Goal: Information Seeking & Learning: Check status

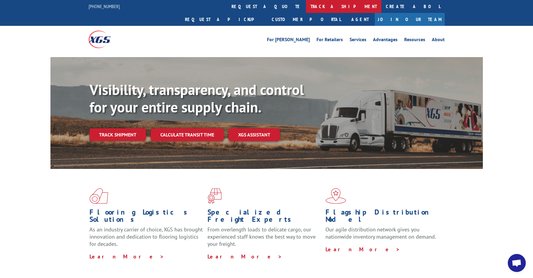
click at [306, 9] on link "track a shipment" at bounding box center [343, 6] width 75 height 13
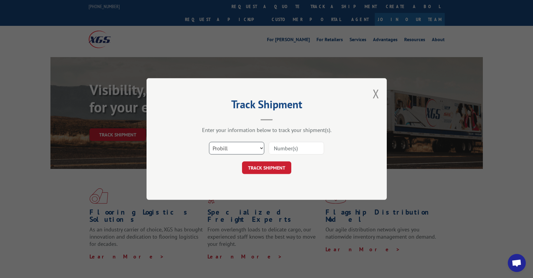
click at [236, 143] on select "Select category... Probill BOL PO" at bounding box center [236, 148] width 55 height 13
select select "bol"
click at [209, 142] on select "Select category... Probill BOL PO" at bounding box center [236, 148] width 55 height 13
click at [280, 150] on input at bounding box center [296, 148] width 55 height 13
type input "7041561"
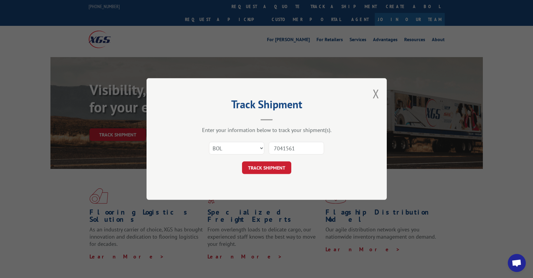
click button "TRACK SHIPMENT" at bounding box center [266, 167] width 49 height 13
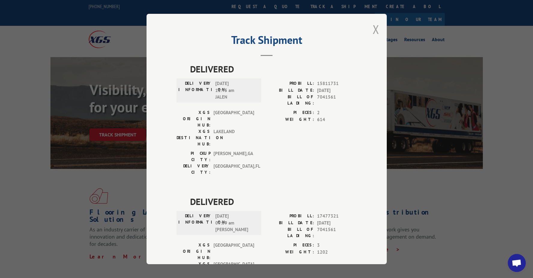
click at [374, 32] on button "Close modal" at bounding box center [376, 29] width 7 height 16
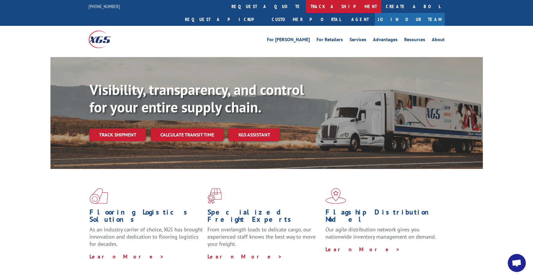
click at [306, 7] on link "track a shipment" at bounding box center [343, 6] width 75 height 13
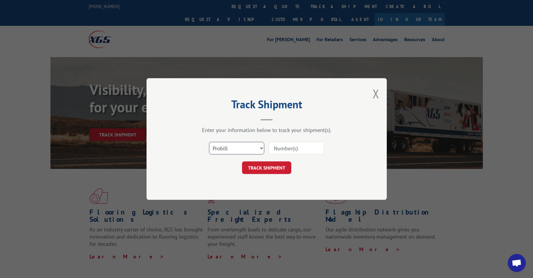
click at [237, 150] on select "Select category... Probill BOL PO" at bounding box center [236, 148] width 55 height 13
select select "bol"
click at [209, 142] on select "Select category... Probill BOL PO" at bounding box center [236, 148] width 55 height 13
click at [281, 149] on input at bounding box center [296, 148] width 55 height 13
type input "7043679"
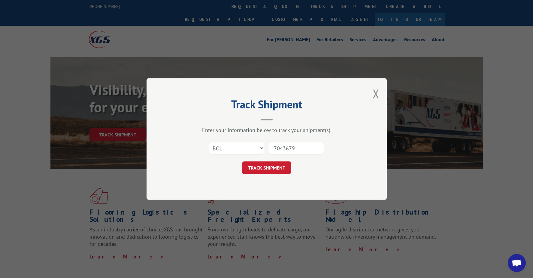
click button "TRACK SHIPMENT" at bounding box center [266, 167] width 49 height 13
